Goal: Task Accomplishment & Management: Use online tool/utility

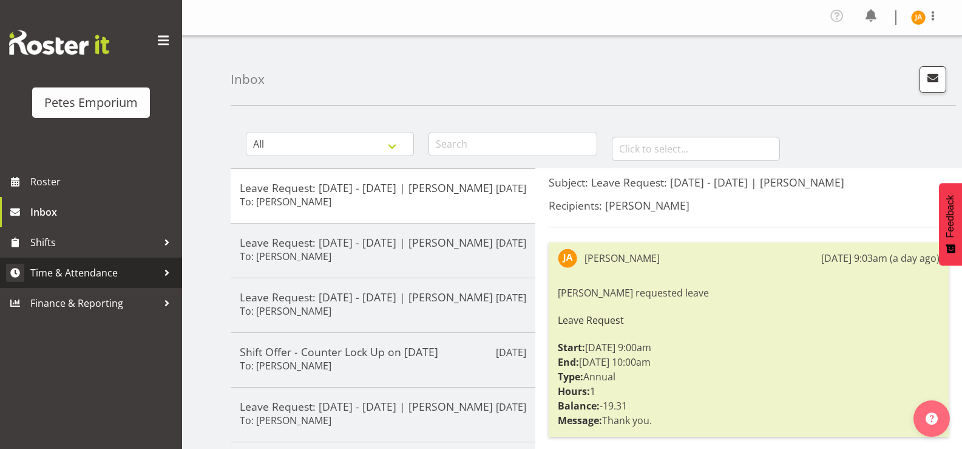
click at [106, 266] on span "Time & Attendance" at bounding box center [94, 273] width 128 height 18
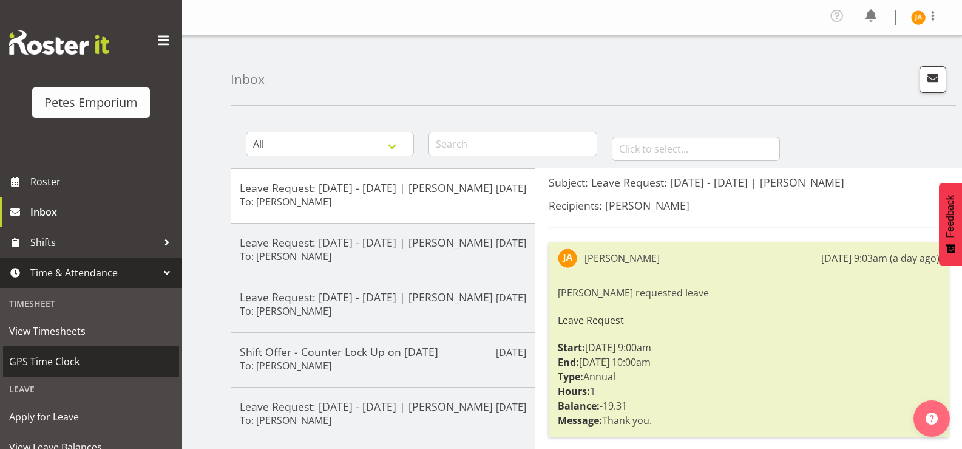
click at [75, 362] on span "GPS Time Clock" at bounding box center [91, 361] width 164 height 18
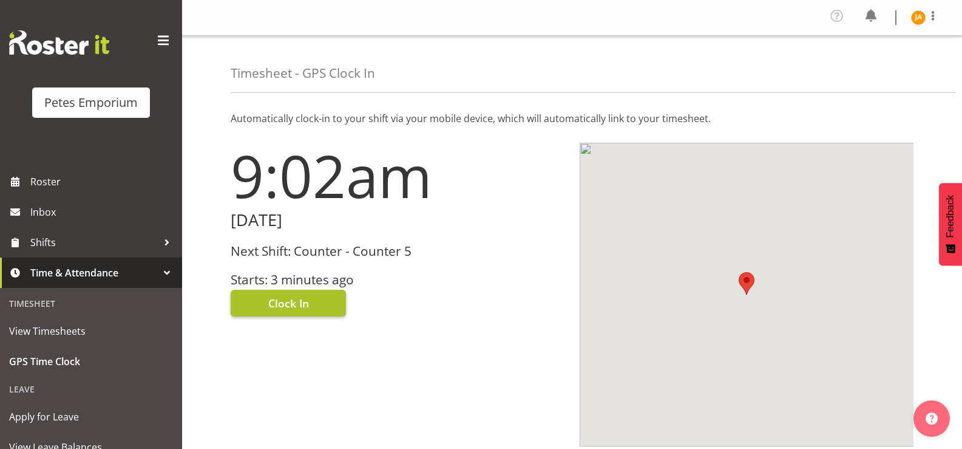
click at [313, 290] on button "Clock In" at bounding box center [288, 303] width 115 height 27
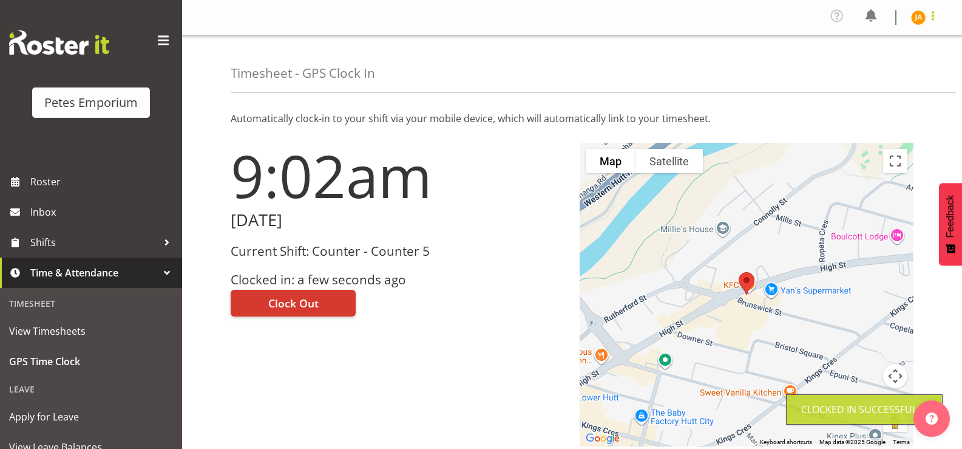
click at [934, 14] on span at bounding box center [933, 16] width 15 height 15
click at [886, 67] on link "Log Out" at bounding box center [882, 67] width 117 height 22
